Goal: Navigation & Orientation: Find specific page/section

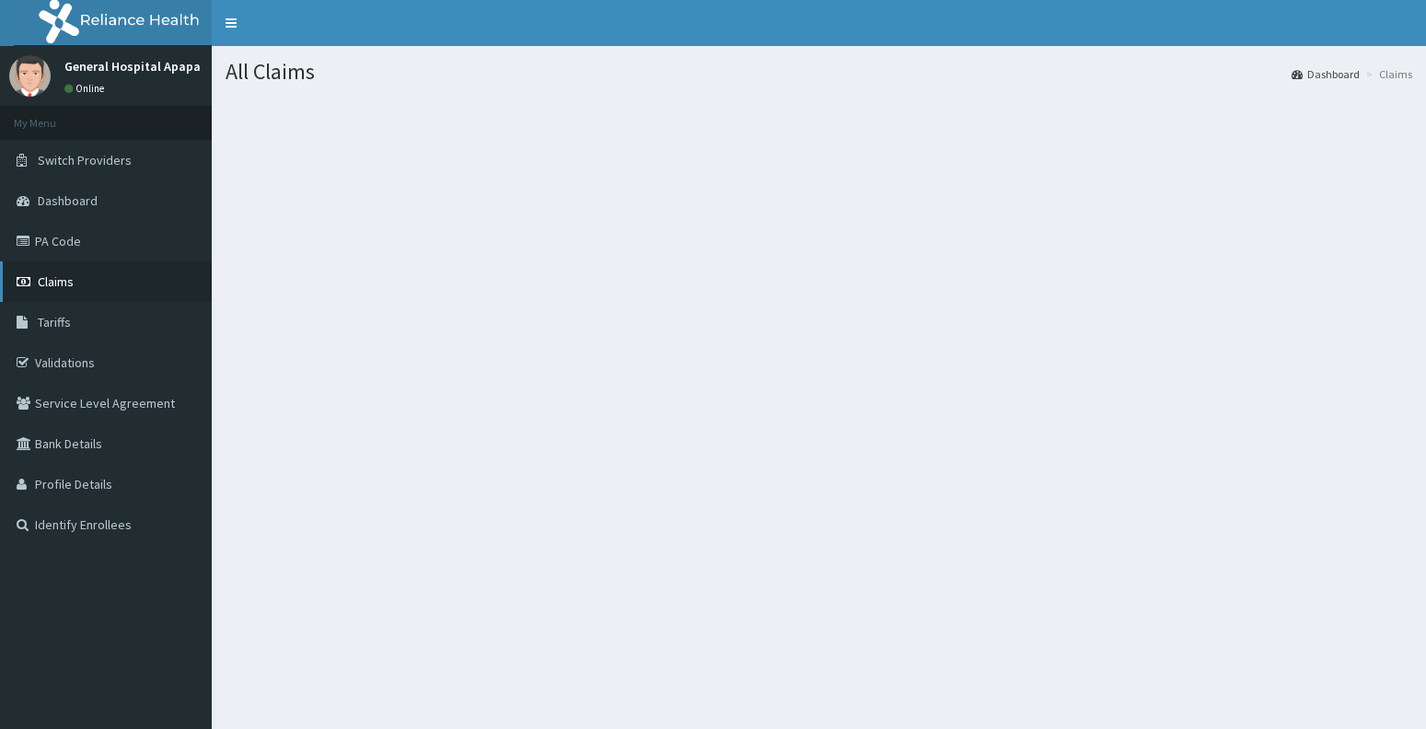
click at [77, 278] on link "Claims" at bounding box center [106, 281] width 212 height 40
click at [85, 200] on span "Dashboard" at bounding box center [68, 200] width 60 height 17
click at [119, 194] on link "Dashboard" at bounding box center [106, 200] width 212 height 40
click at [74, 244] on link "PA Code" at bounding box center [106, 241] width 212 height 40
click at [91, 239] on link "PA Code" at bounding box center [106, 241] width 212 height 40
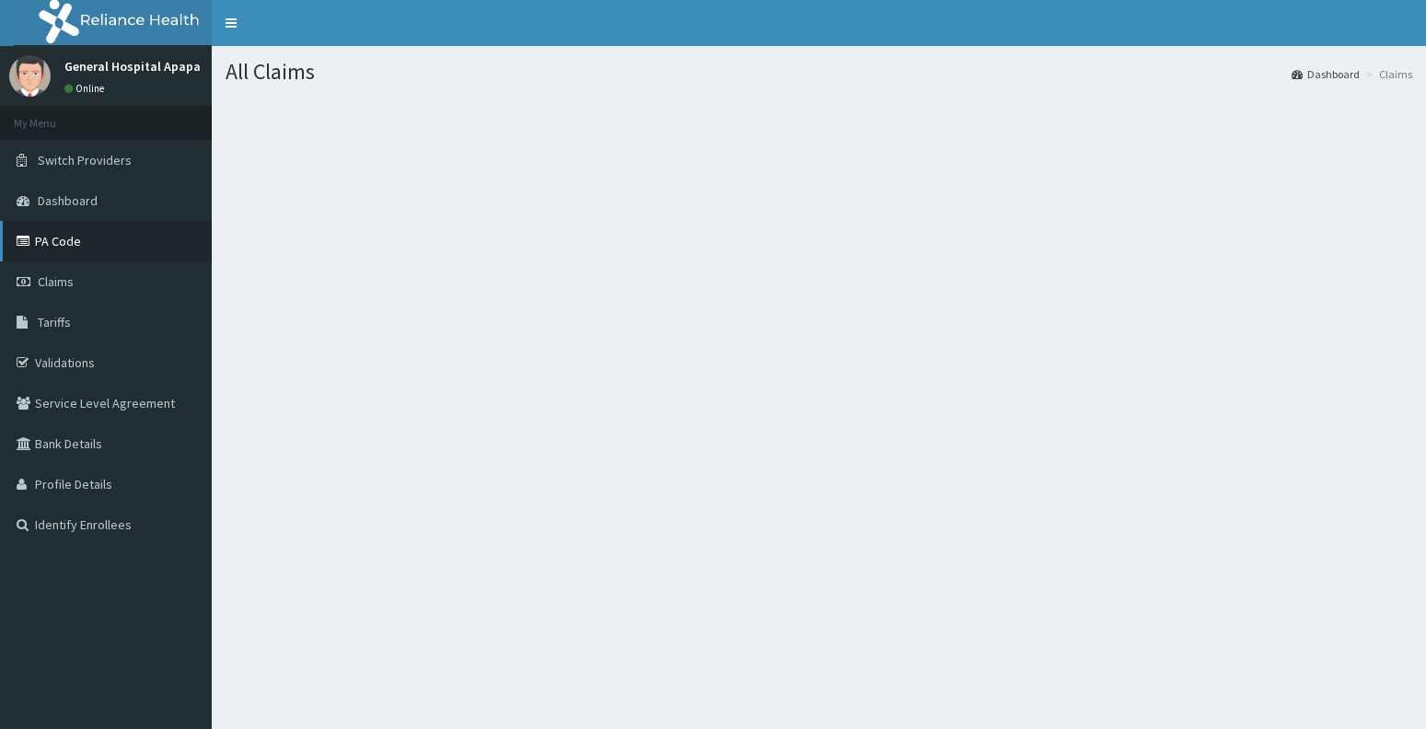
click at [91, 239] on link "PA Code" at bounding box center [106, 241] width 212 height 40
